Goal: Browse casually

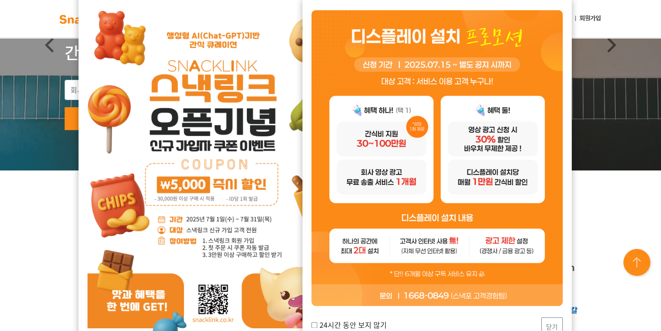
scroll to position [135, 0]
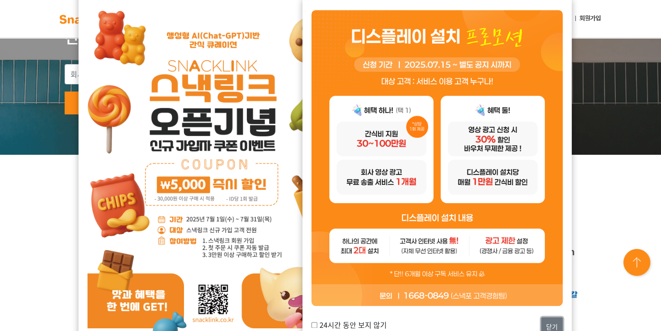
click at [551, 329] on button "닫기" at bounding box center [552, 326] width 22 height 19
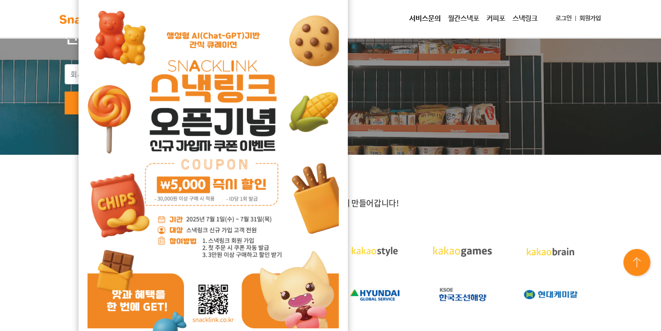
click at [20, 215] on div "업계의 리더 기업들과 함께 만들어갑니다!" at bounding box center [330, 311] width 661 height 312
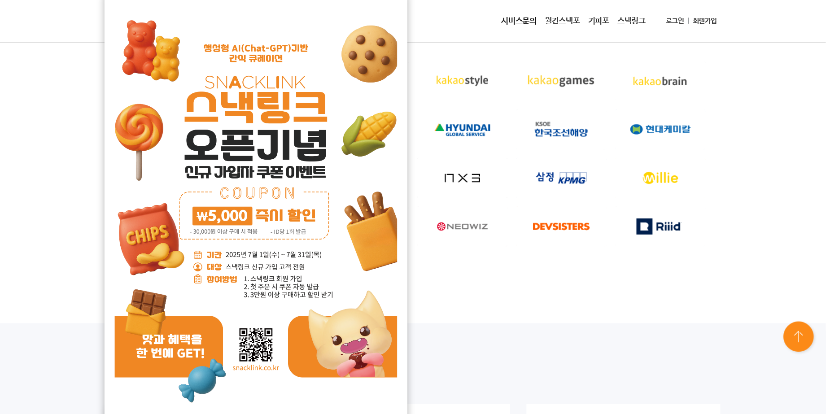
scroll to position [314, 0]
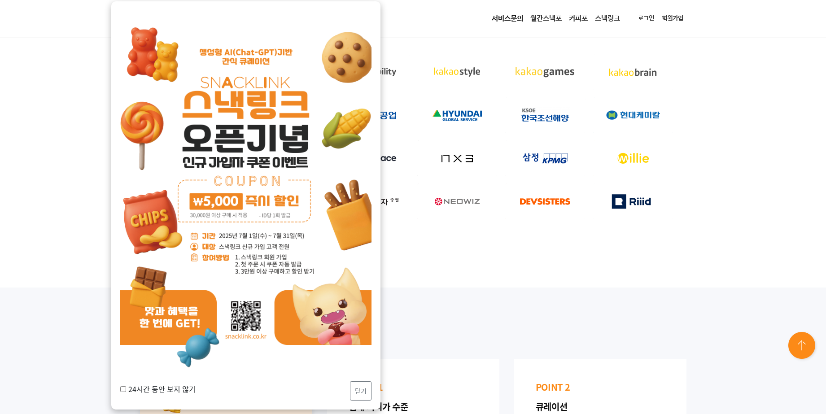
click at [192, 331] on label "24시간 동안 보지 않기" at bounding box center [157, 389] width 75 height 11
click at [126, 331] on input "24시간 동안 보지 않기" at bounding box center [123, 390] width 6 height 6
checkbox input "true"
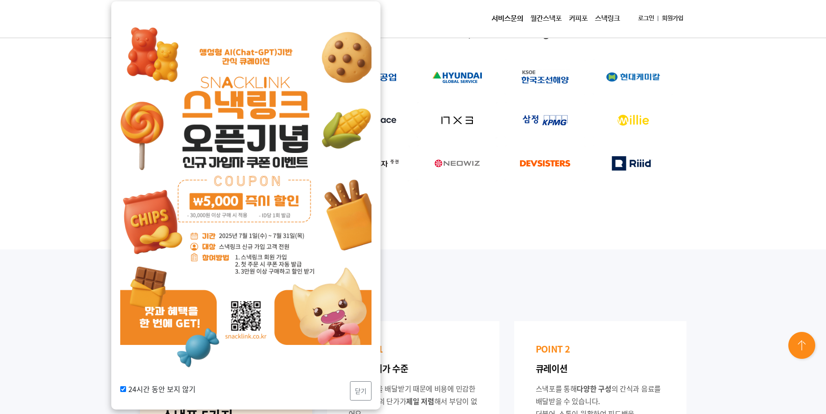
scroll to position [370, 0]
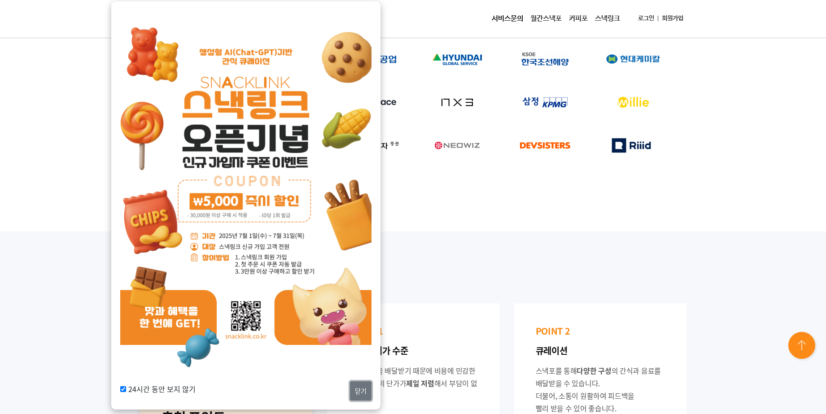
click at [360, 331] on button "닫기" at bounding box center [361, 391] width 22 height 19
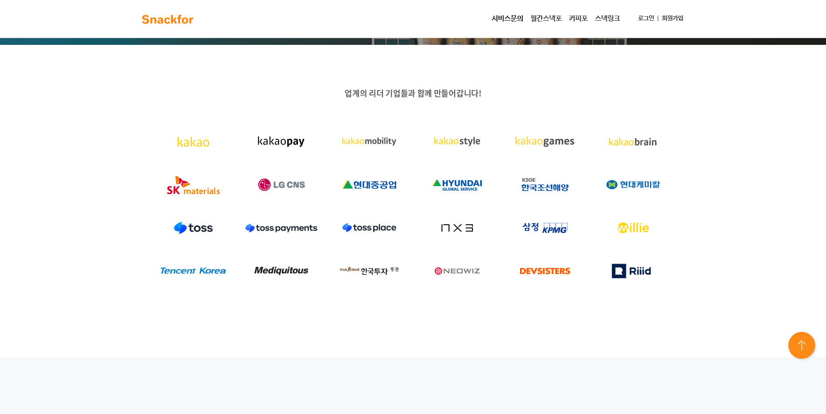
scroll to position [202, 0]
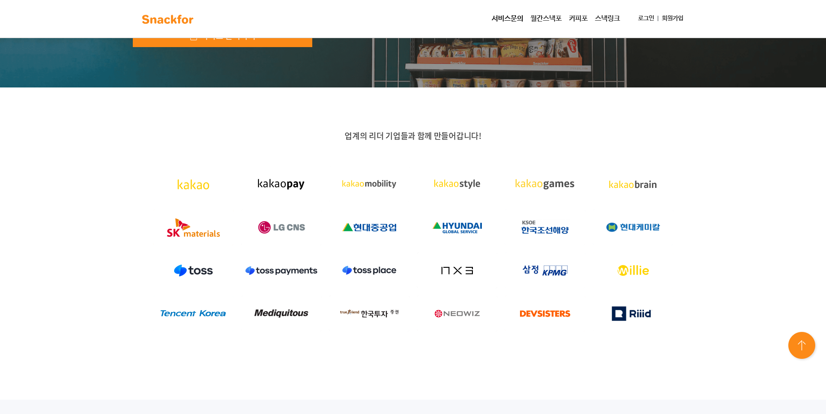
click at [234, 331] on div "업계의 리더 기업들과 함께 만들어갑니다!" at bounding box center [413, 244] width 826 height 312
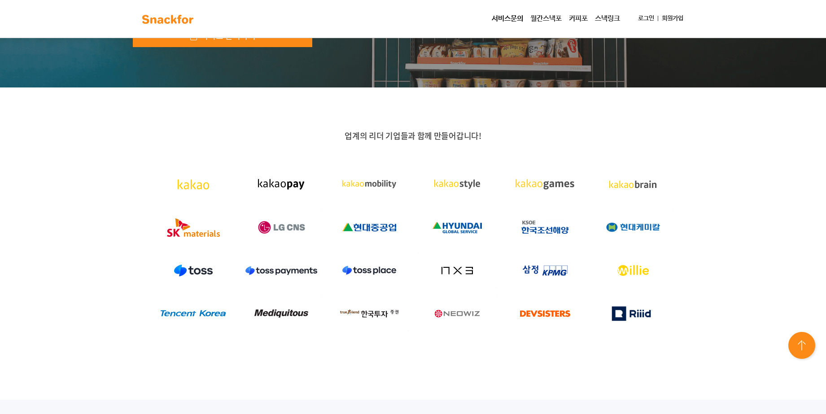
click at [540, 111] on div "업계의 리더 기업들과 함께 만들어갑니다!" at bounding box center [413, 244] width 826 height 312
